Goal: Transaction & Acquisition: Obtain resource

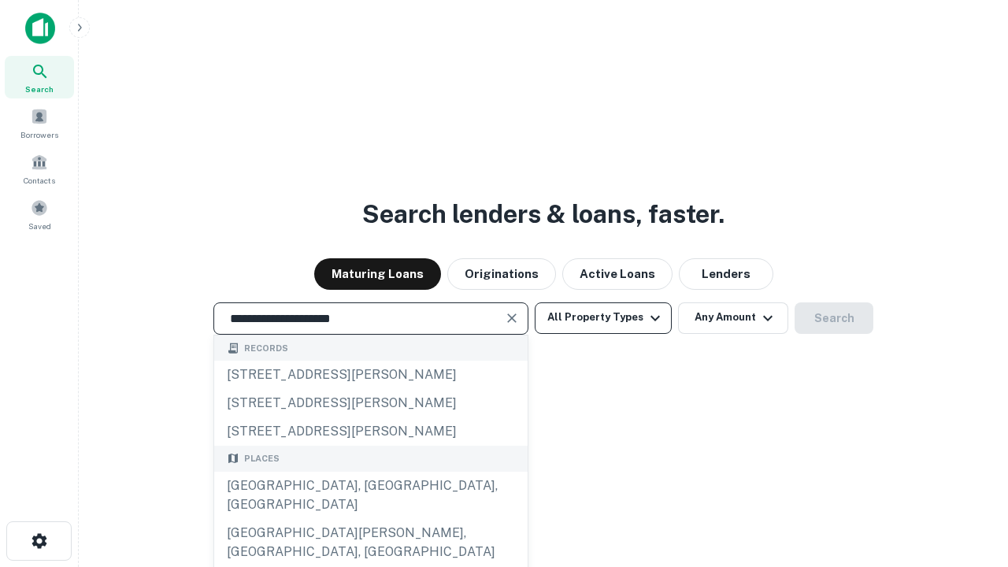
click at [370, 519] on div "[GEOGRAPHIC_DATA], [GEOGRAPHIC_DATA], [GEOGRAPHIC_DATA]" at bounding box center [370, 495] width 313 height 47
click at [603, 317] on button "All Property Types" at bounding box center [603, 318] width 137 height 32
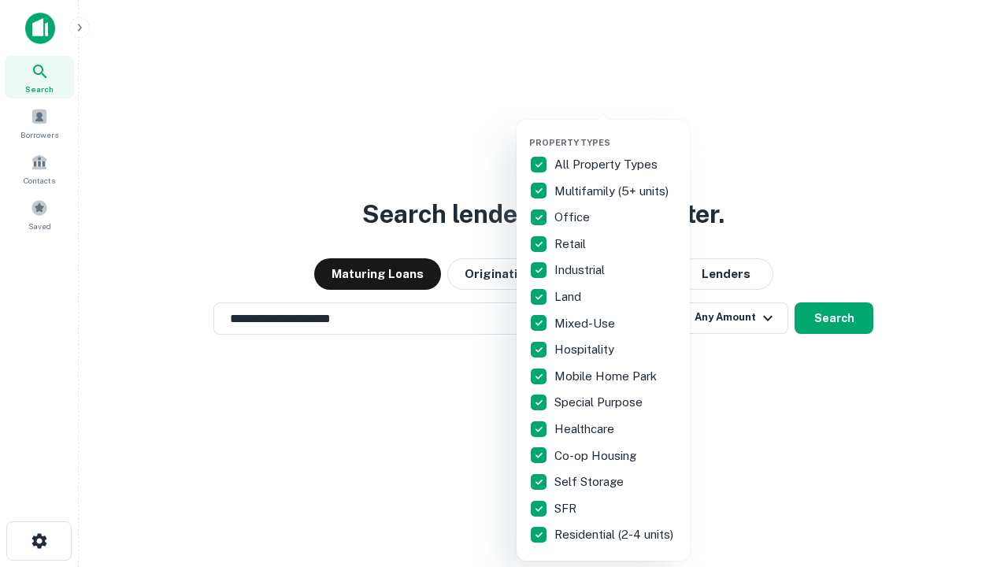
type input "**********"
click at [616, 132] on button "button" at bounding box center [615, 132] width 173 height 1
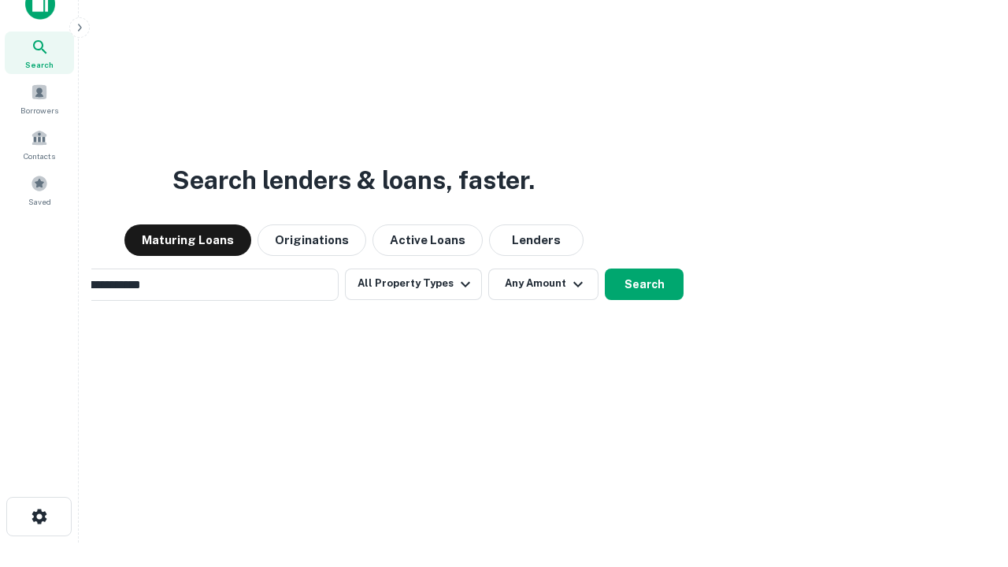
scroll to position [113, 446]
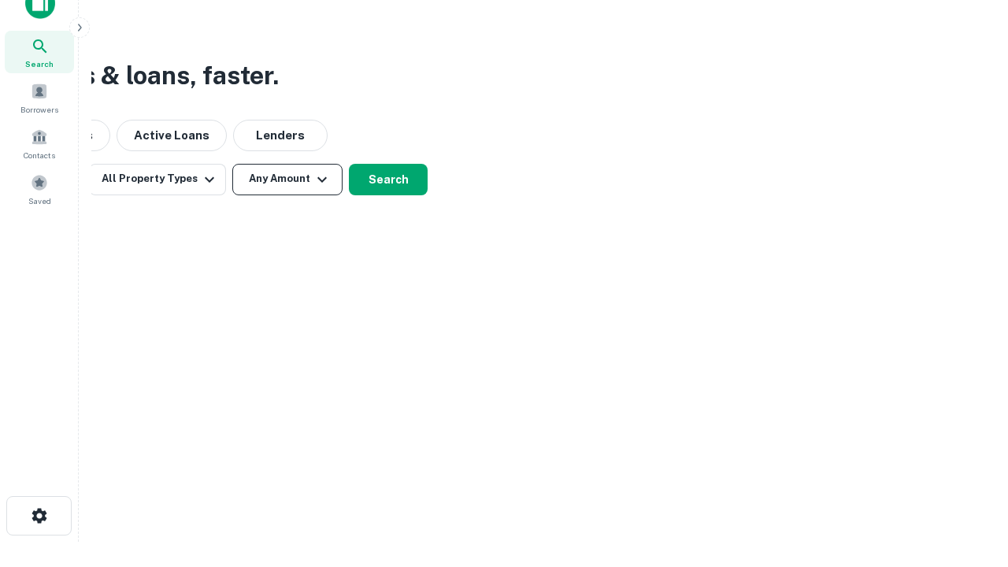
click at [287, 179] on button "Any Amount" at bounding box center [287, 180] width 110 height 32
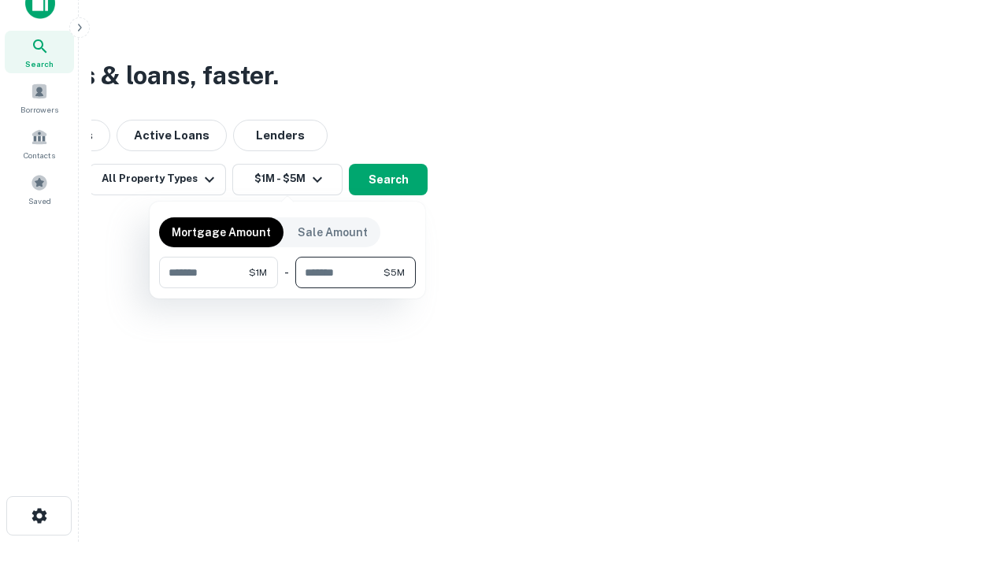
type input "*******"
click at [287, 288] on button "button" at bounding box center [287, 288] width 257 height 1
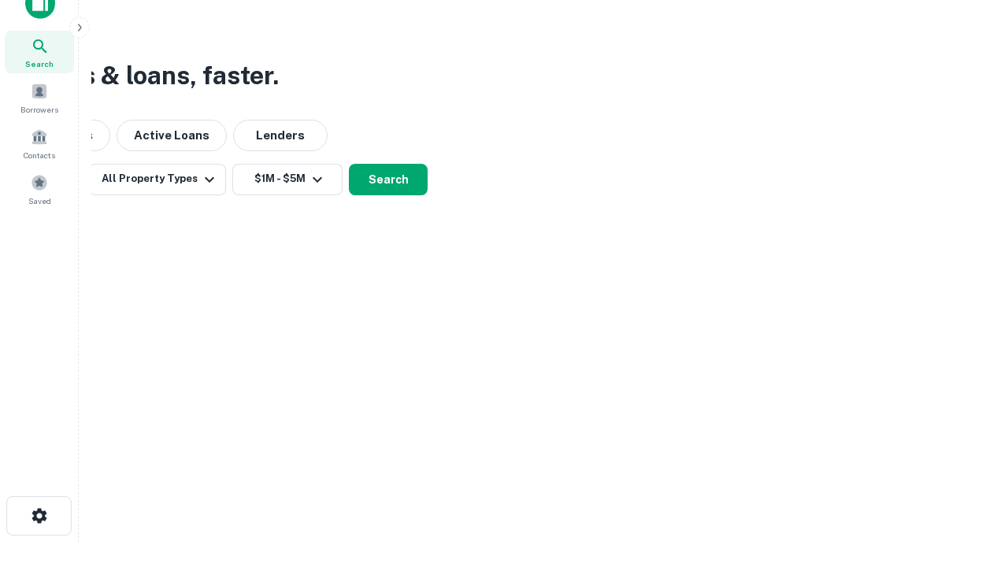
scroll to position [9, 291]
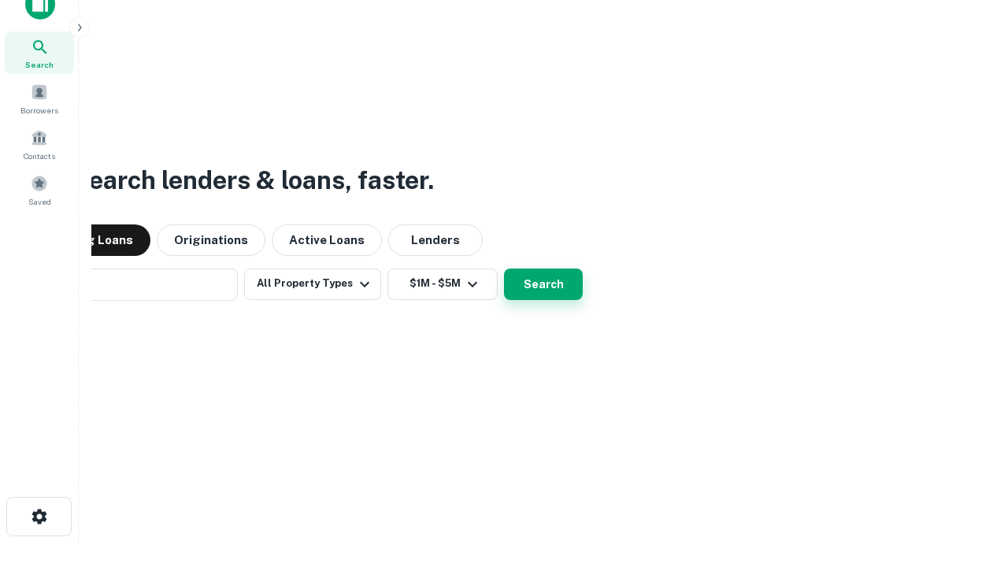
click at [504, 269] on button "Search" at bounding box center [543, 285] width 79 height 32
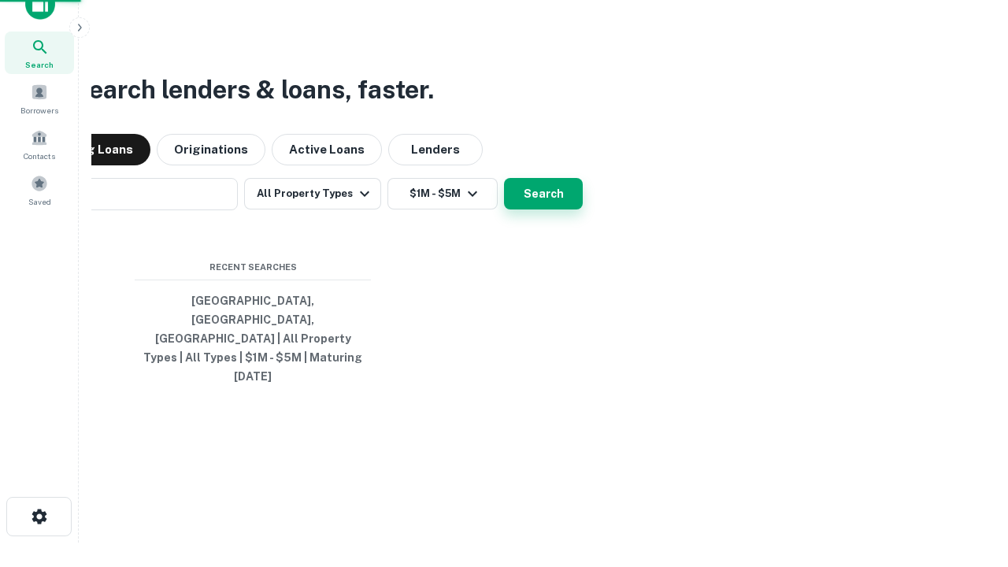
scroll to position [42, 446]
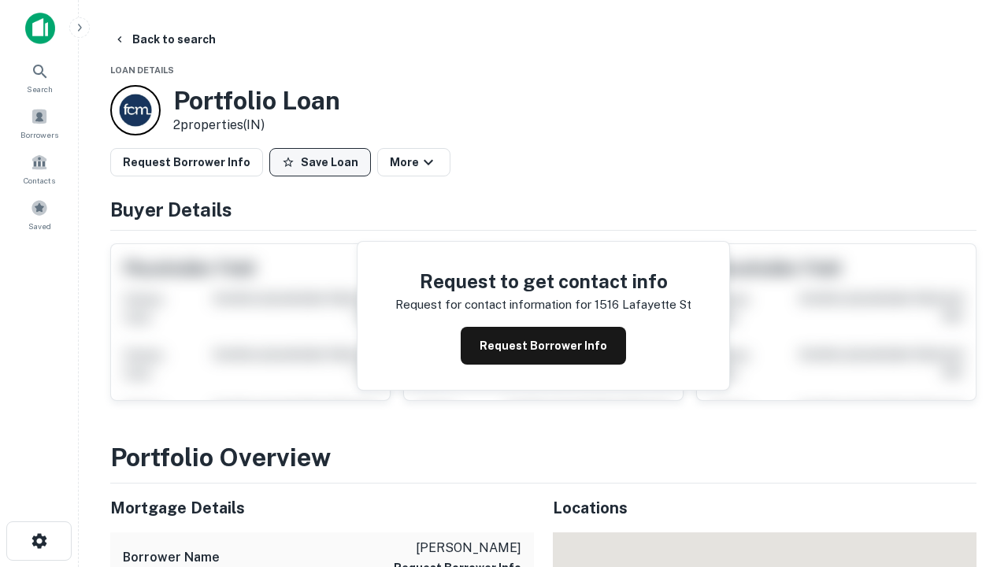
click at [320, 162] on button "Save Loan" at bounding box center [320, 162] width 102 height 28
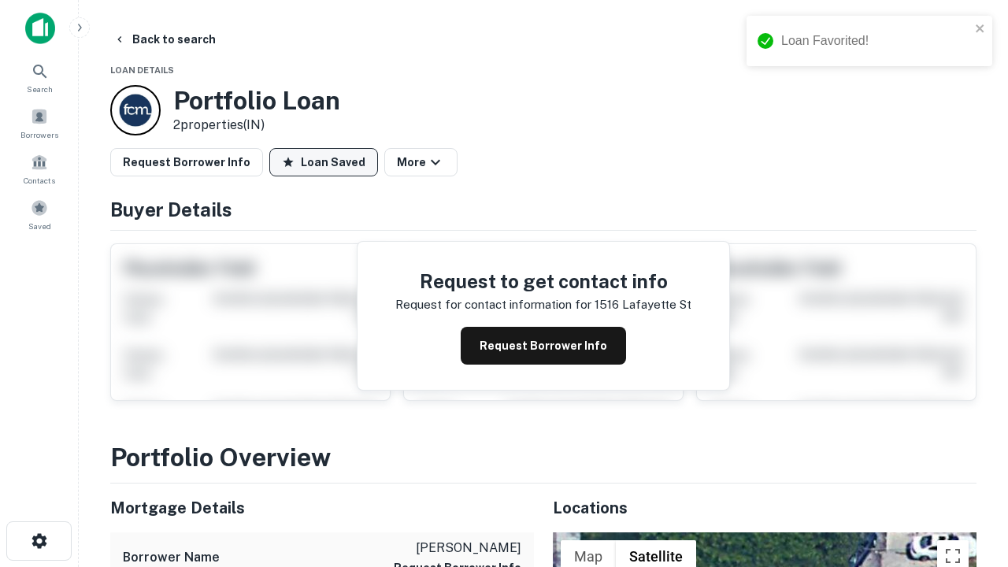
click at [324, 162] on button "Loan Saved" at bounding box center [323, 162] width 109 height 28
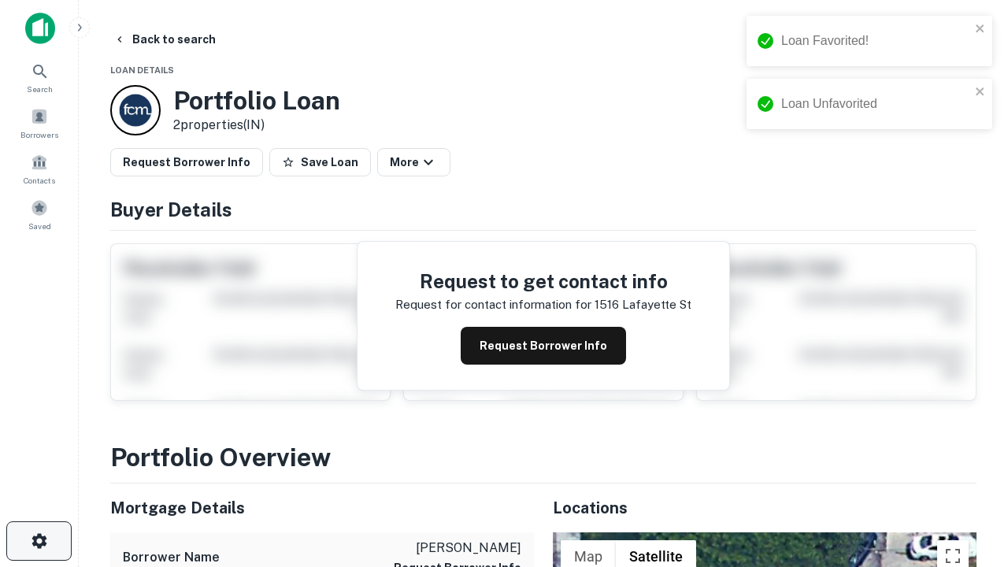
click at [39, 541] on icon "button" at bounding box center [39, 541] width 19 height 19
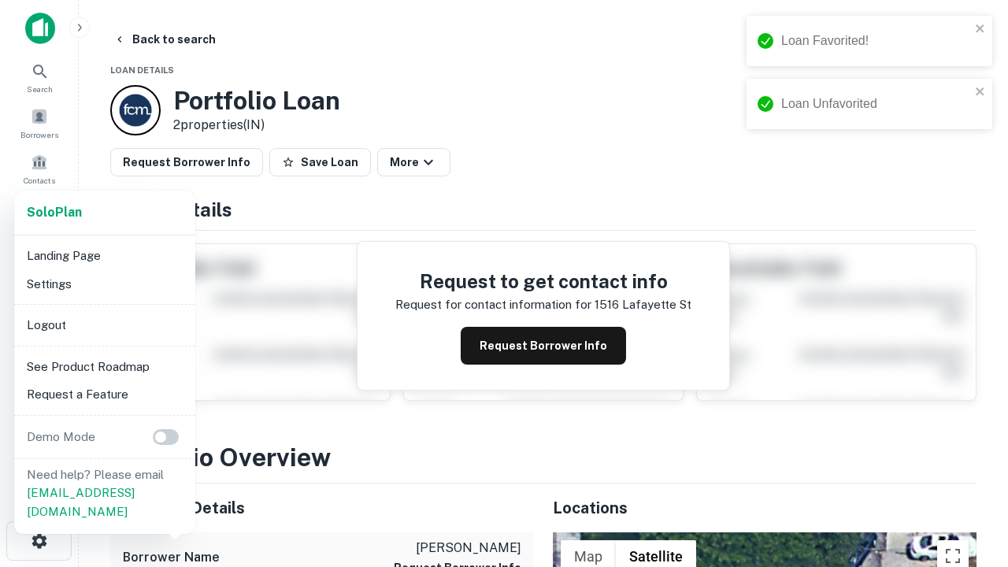
click at [104, 325] on li "Logout" at bounding box center [104, 325] width 169 height 28
